Goal: Answer question/provide support

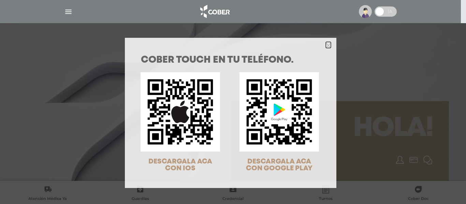
click at [327, 45] on icon "Close" at bounding box center [328, 45] width 5 height 5
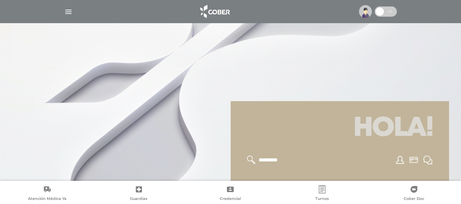
click at [377, 11] on span at bounding box center [380, 11] width 10 height 10
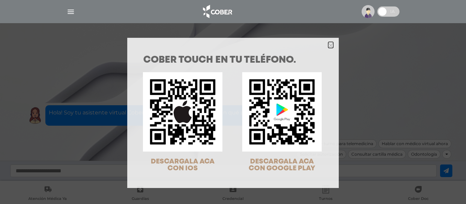
click at [328, 46] on polygon "Close" at bounding box center [330, 45] width 5 height 5
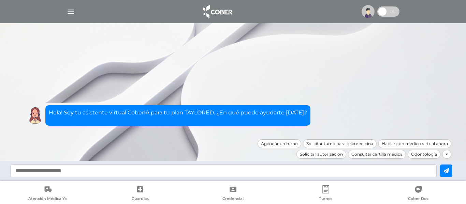
click at [365, 11] on img at bounding box center [368, 11] width 13 height 13
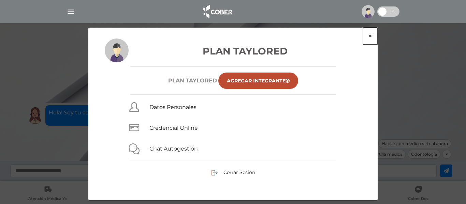
click at [369, 35] on button "×" at bounding box center [370, 36] width 15 height 17
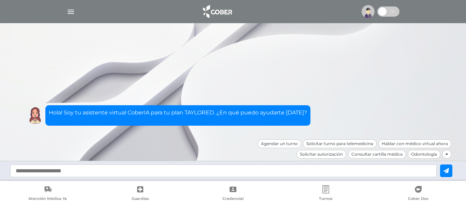
click at [73, 11] on img "button" at bounding box center [71, 12] width 9 height 9
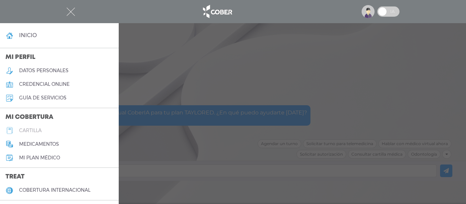
click at [35, 129] on h5 "cartilla" at bounding box center [30, 131] width 23 height 6
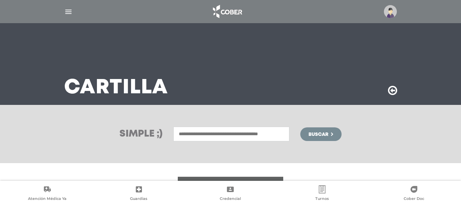
click at [210, 133] on input "text" at bounding box center [231, 134] width 116 height 15
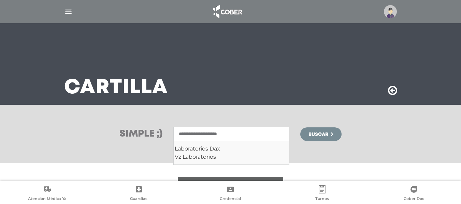
type input "**********"
click at [300, 128] on button "Buscar" at bounding box center [320, 135] width 41 height 14
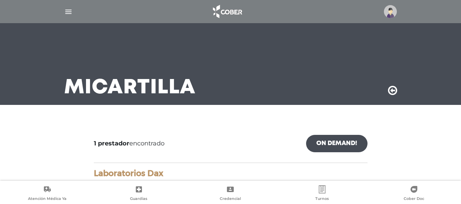
click at [69, 12] on img "button" at bounding box center [68, 12] width 9 height 9
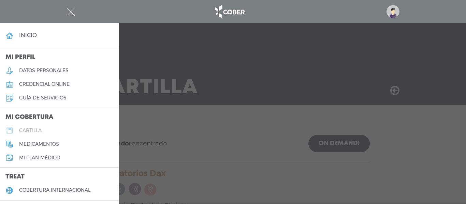
click at [32, 129] on h5 "cartilla" at bounding box center [30, 131] width 23 height 6
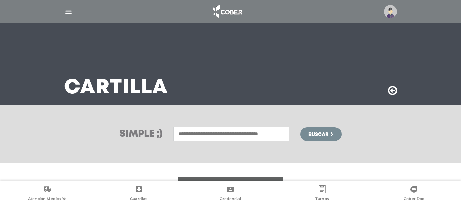
click at [189, 135] on input "text" at bounding box center [231, 134] width 116 height 15
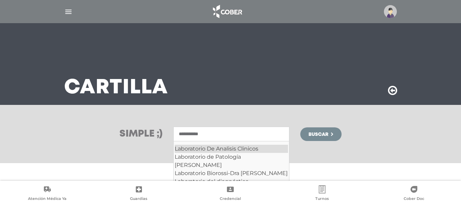
click at [200, 147] on div "Laboratorio De Analisis Clinicos" at bounding box center [231, 149] width 113 height 8
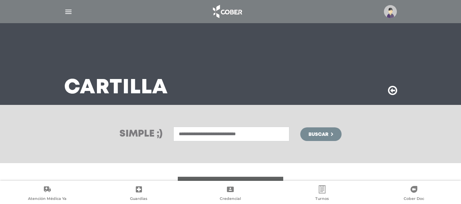
type input "**********"
click at [315, 135] on span "Buscar" at bounding box center [318, 134] width 20 height 5
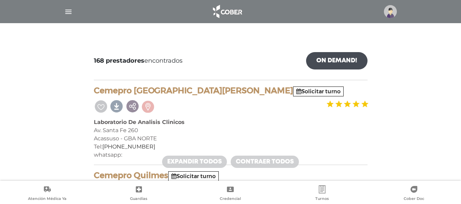
scroll to position [27, 0]
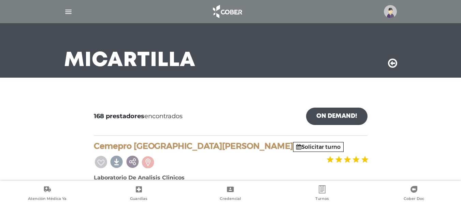
click at [69, 11] on img "button" at bounding box center [68, 12] width 9 height 9
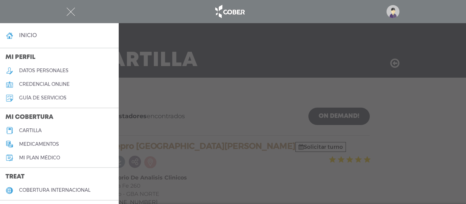
click at [36, 126] on link "cartilla" at bounding box center [59, 131] width 119 height 14
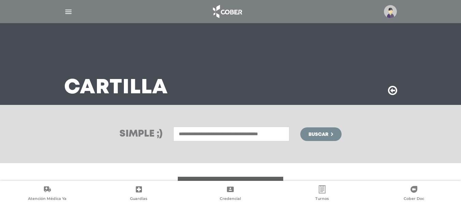
click at [197, 131] on input "text" at bounding box center [231, 134] width 116 height 15
click at [238, 147] on div "Laboratorio De Analisis Clinicos" at bounding box center [231, 149] width 113 height 8
click at [282, 133] on input "**********" at bounding box center [231, 134] width 116 height 15
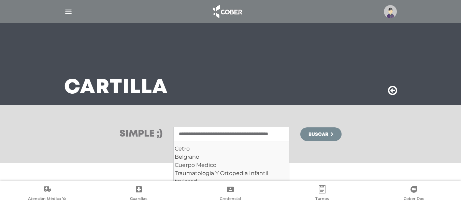
click at [283, 135] on input "**********" at bounding box center [231, 134] width 116 height 15
click at [261, 133] on input "**********" at bounding box center [231, 134] width 116 height 15
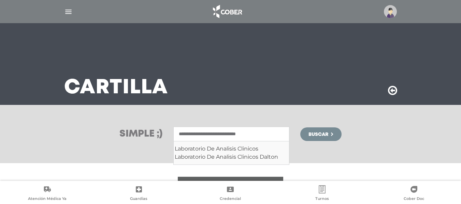
type input "**********"
click at [319, 133] on span "Buscar" at bounding box center [318, 134] width 20 height 5
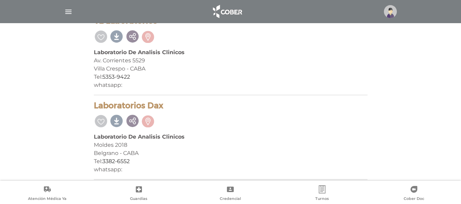
scroll to position [242, 0]
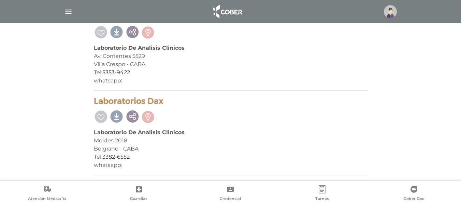
click at [207, 72] on div "Tel: 5353-9422" at bounding box center [231, 73] width 274 height 8
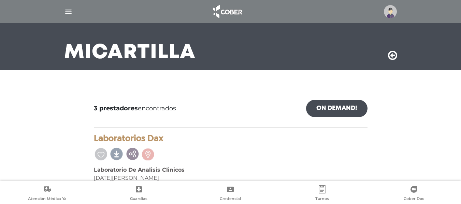
scroll to position [0, 0]
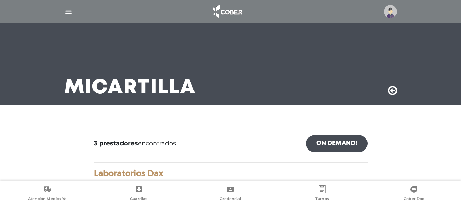
click at [70, 12] on img "button" at bounding box center [68, 12] width 9 height 9
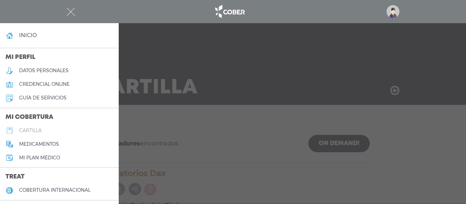
click at [37, 132] on h5 "cartilla" at bounding box center [30, 131] width 23 height 6
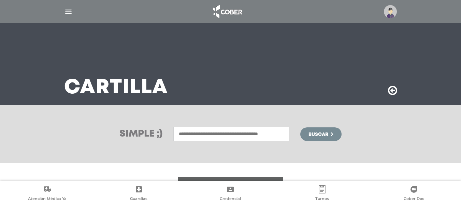
click at [68, 13] on img "button" at bounding box center [68, 12] width 9 height 9
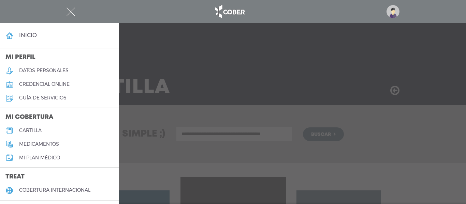
click at [365, 17] on div at bounding box center [232, 11] width 349 height 16
click at [407, 14] on div at bounding box center [232, 11] width 349 height 16
click at [71, 11] on img "button" at bounding box center [71, 12] width 9 height 9
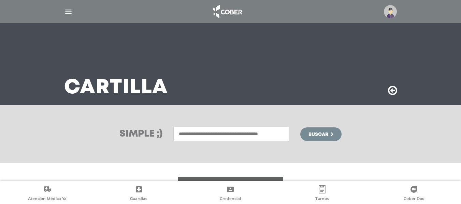
click at [391, 11] on img at bounding box center [390, 11] width 13 height 13
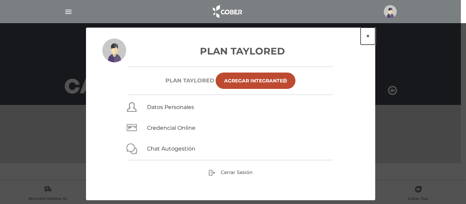
click at [365, 35] on button "×" at bounding box center [368, 36] width 15 height 17
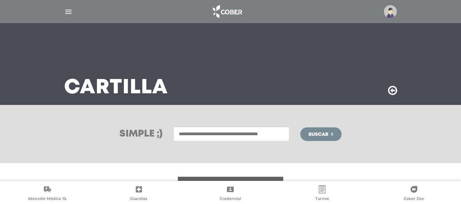
click at [70, 11] on img "button" at bounding box center [68, 12] width 9 height 9
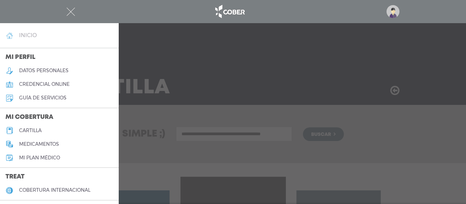
click at [31, 35] on h4 "inicio" at bounding box center [28, 35] width 18 height 6
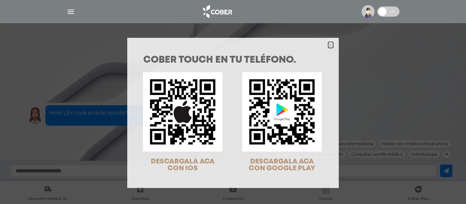
click at [330, 46] on icon "Close" at bounding box center [330, 45] width 5 height 5
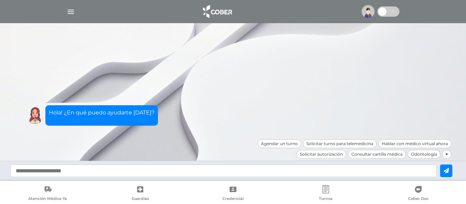
click at [370, 10] on img at bounding box center [368, 11] width 13 height 13
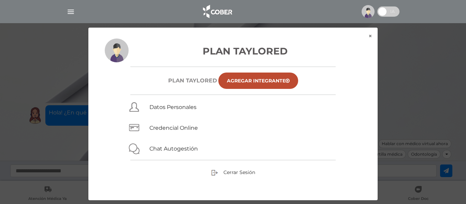
click at [388, 12] on span at bounding box center [382, 11] width 10 height 10
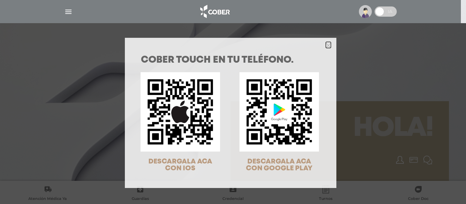
click at [326, 46] on icon "Close" at bounding box center [328, 45] width 5 height 5
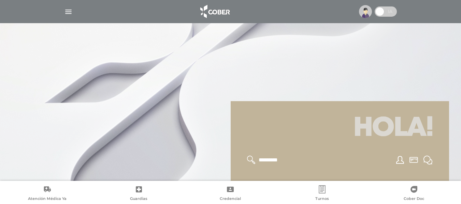
click at [379, 13] on span at bounding box center [380, 11] width 10 height 10
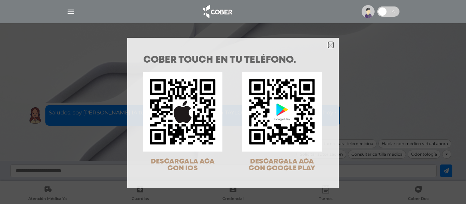
click at [329, 45] on icon "Close" at bounding box center [330, 45] width 5 height 5
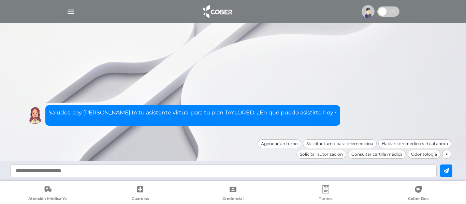
click at [173, 174] on input "text" at bounding box center [223, 171] width 426 height 13
type input "**********"
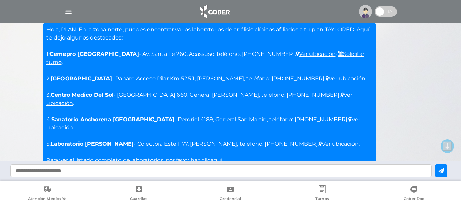
scroll to position [56, 0]
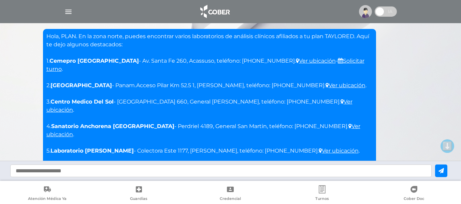
drag, startPoint x: 44, startPoint y: 59, endPoint x: 328, endPoint y: 124, distance: 291.6
click at [328, 124] on div "Hola, PLAN. En la zona norte, puedes encontrar varios laboratorios de análisis …" at bounding box center [209, 113] width 333 height 168
copy p "1. Cemepro [GEOGRAPHIC_DATA] - Av. Santa Fe 260, Acassuso, teléfono: [PHONE_NUM…"
click at [168, 169] on input "text" at bounding box center [220, 171] width 421 height 13
type input "**********"
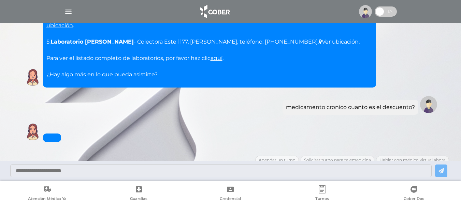
scroll to position [182, 0]
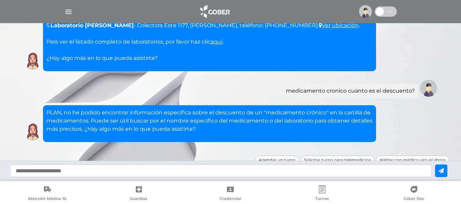
click at [168, 169] on input "text" at bounding box center [220, 171] width 421 height 13
type input "**********"
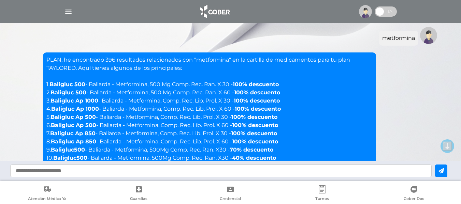
scroll to position [299, 0]
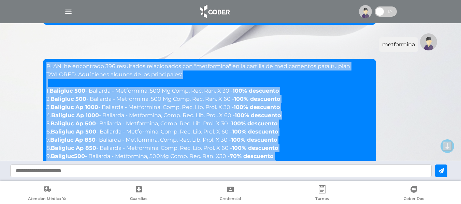
drag, startPoint x: 45, startPoint y: 50, endPoint x: 282, endPoint y: 152, distance: 257.6
click at [282, 152] on div "PLAN, he encontrado 396 resultados relacionados con "metformina" en la cartilla…" at bounding box center [209, 134] width 333 height 151
copy p "LORE, ip dolorsitam 858 consectetu adipiscingel sed "doeiusmodt" in ut laboreet…"
